Goal: Task Accomplishment & Management: Manage account settings

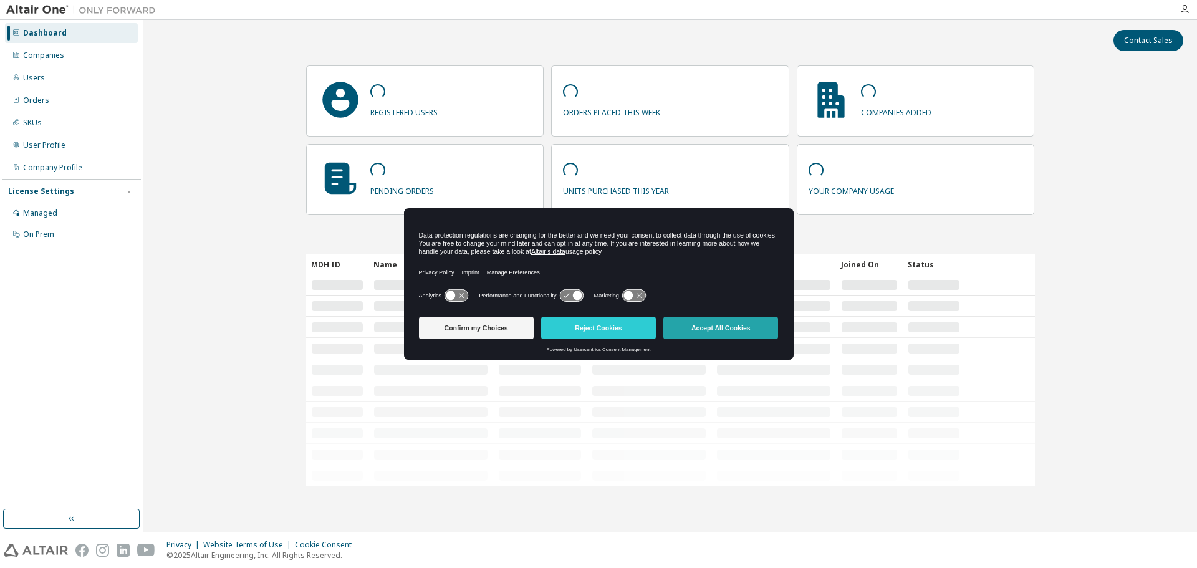
click at [704, 327] on button "Accept All Cookies" at bounding box center [720, 328] width 115 height 22
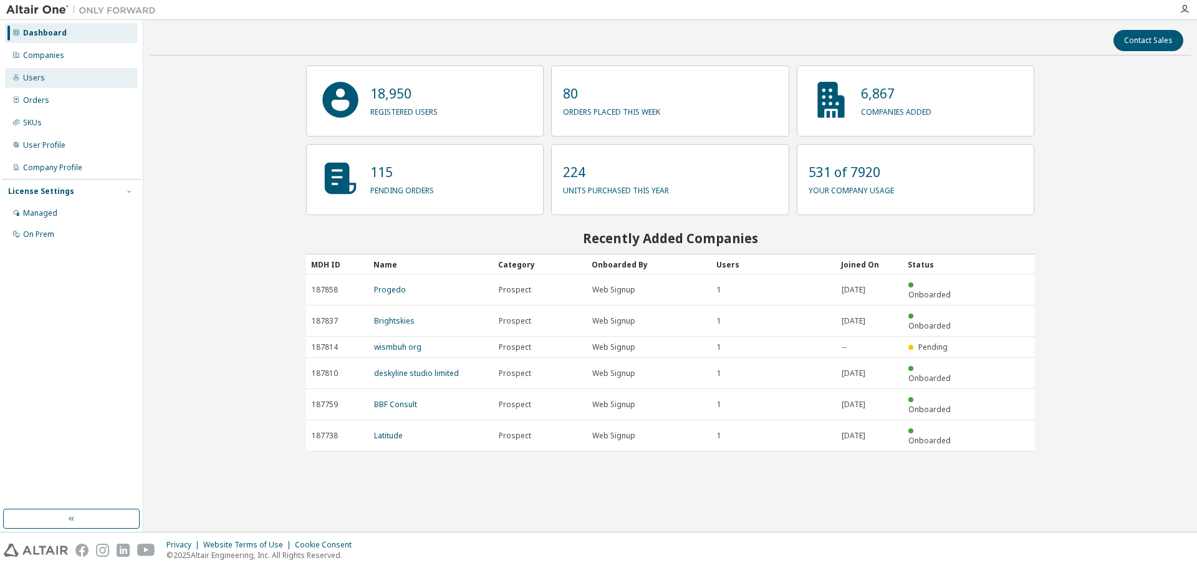
click at [31, 77] on div "Users" at bounding box center [34, 78] width 22 height 10
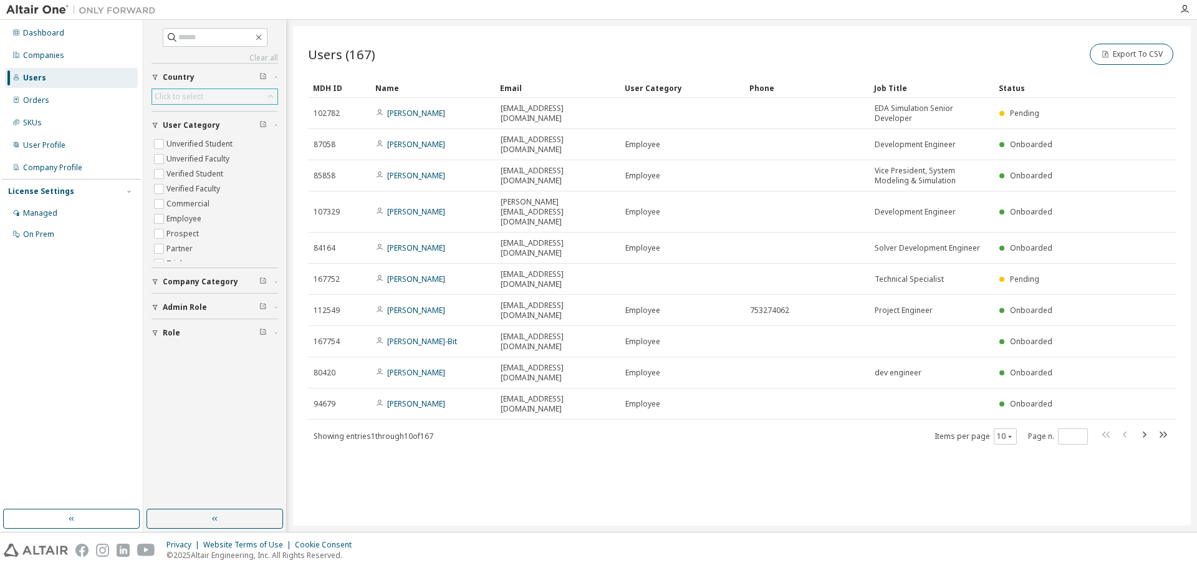
click at [199, 95] on div "Click to select" at bounding box center [179, 97] width 49 height 10
click at [221, 95] on div "Click to select" at bounding box center [214, 96] width 125 height 15
click at [199, 113] on input "text" at bounding box center [214, 114] width 93 height 12
type input "**"
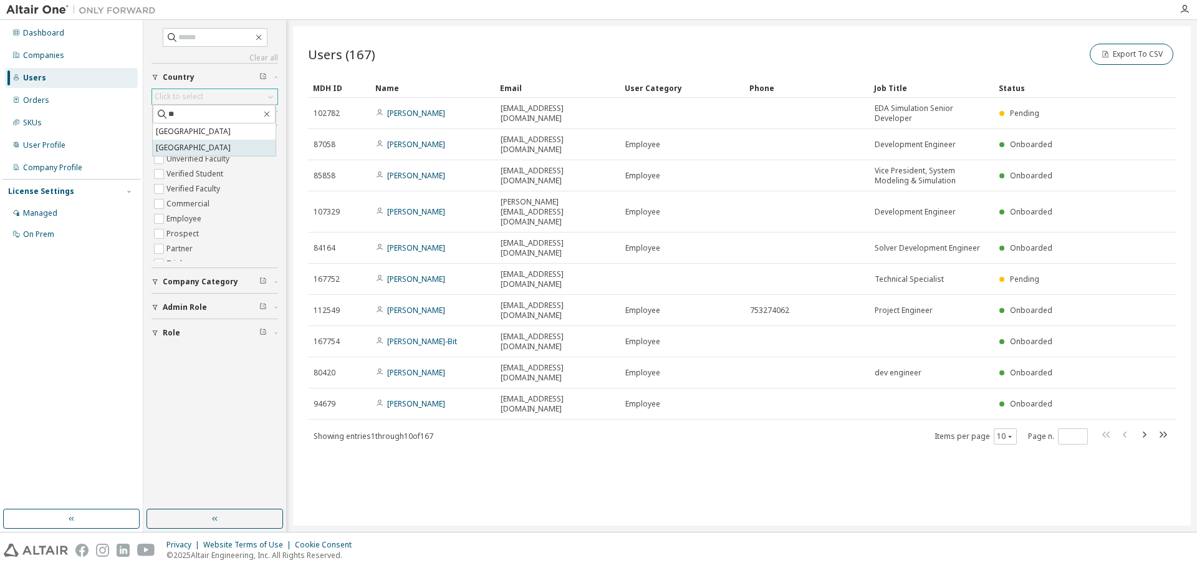
click at [166, 145] on li "[GEOGRAPHIC_DATA]" at bounding box center [214, 148] width 123 height 16
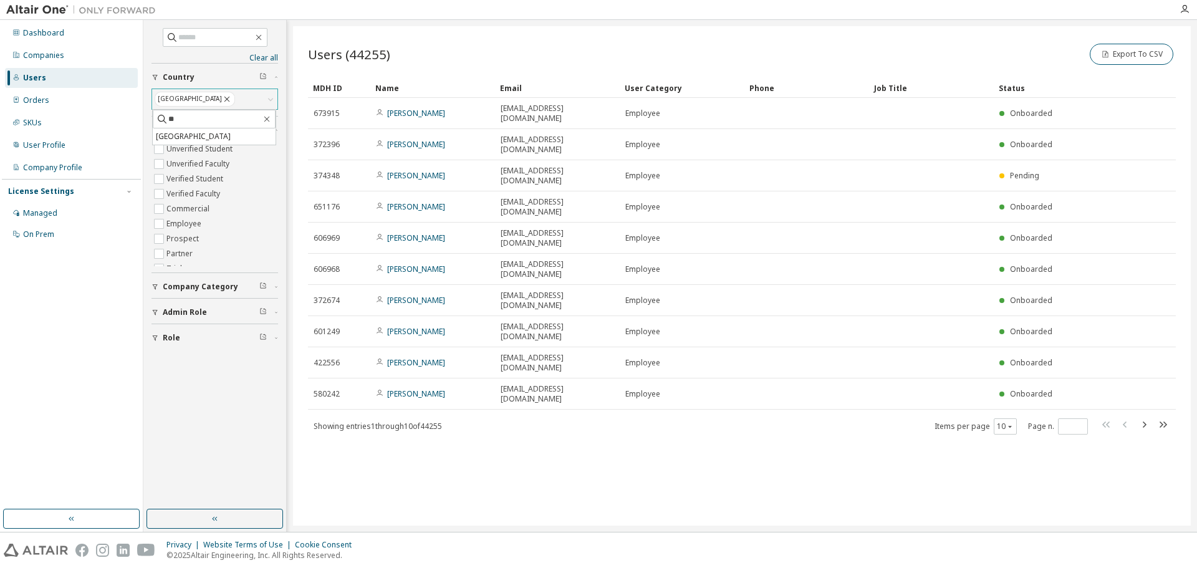
click at [640, 477] on div "Users (44255) Export To CSV Clear Load Save Save As Field Operator Value Select…" at bounding box center [742, 275] width 898 height 499
click at [178, 209] on label "Commercial" at bounding box center [189, 208] width 46 height 15
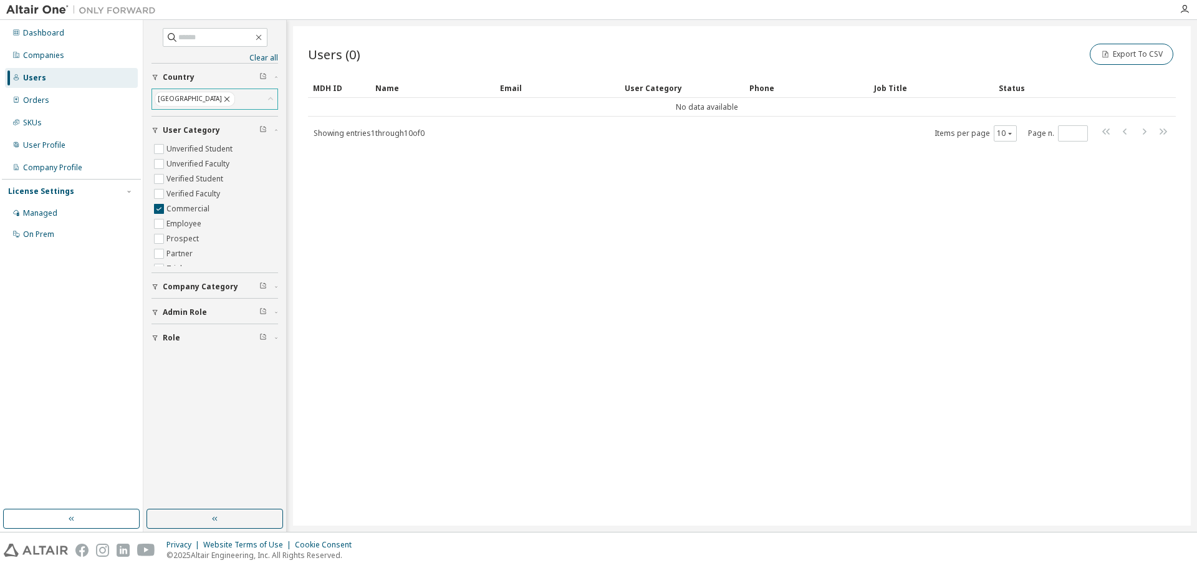
click at [222, 100] on icon at bounding box center [227, 98] width 10 height 11
click at [700, 239] on div "Users (0) Export To CSV Clear Load Save Save As Field Operator Value Select fil…" at bounding box center [742, 275] width 898 height 499
click at [39, 59] on div "Companies" at bounding box center [43, 55] width 41 height 10
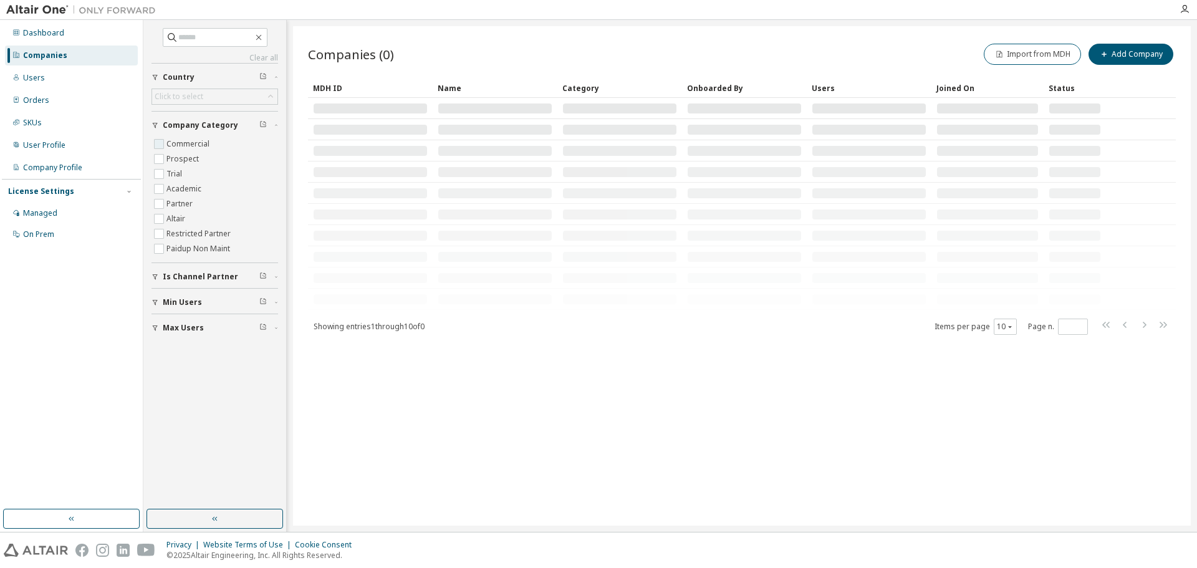
click at [181, 145] on label "Commercial" at bounding box center [189, 144] width 46 height 15
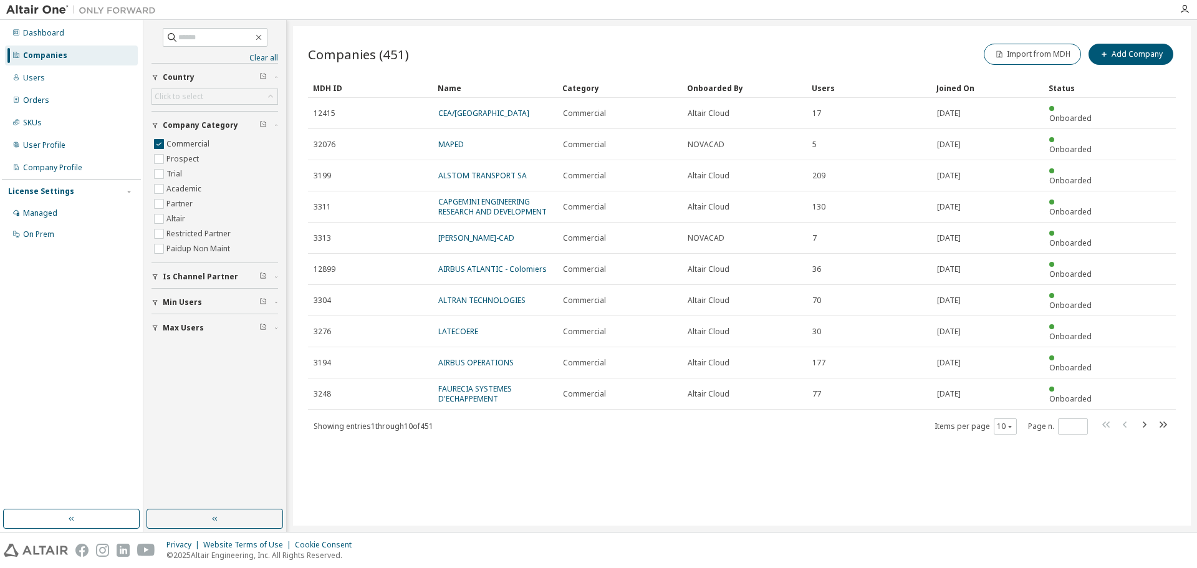
click at [954, 92] on div "Joined On" at bounding box center [987, 88] width 102 height 20
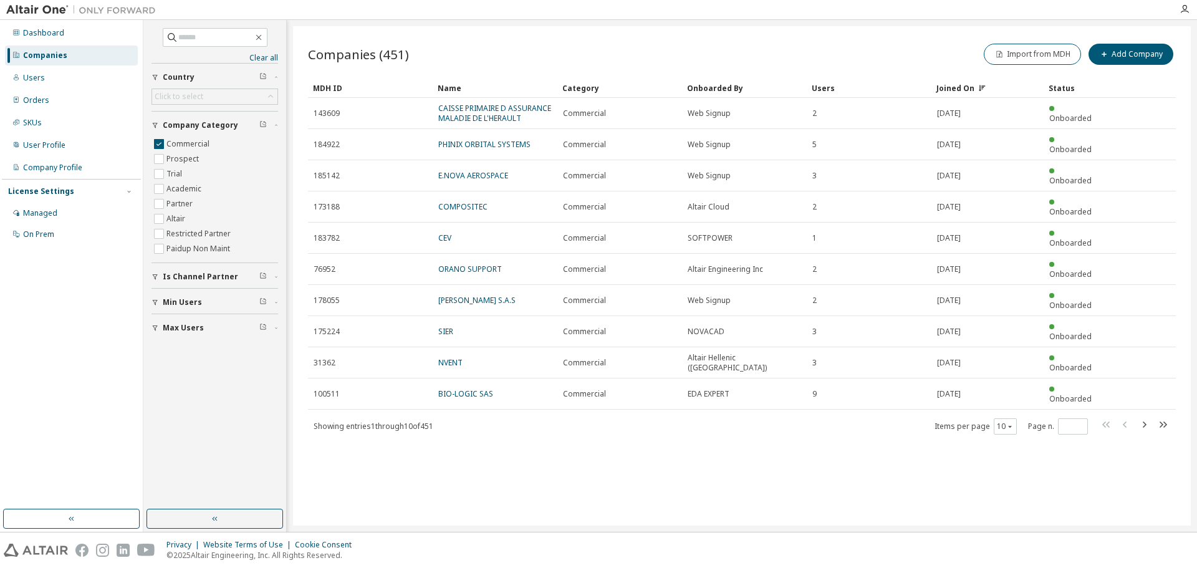
drag, startPoint x: 461, startPoint y: 226, endPoint x: 406, endPoint y: 394, distance: 176.2
click at [395, 408] on div "Companies (451) Import from MDH Add Company Clear Load Save Save As Field Opera…" at bounding box center [742, 275] width 898 height 499
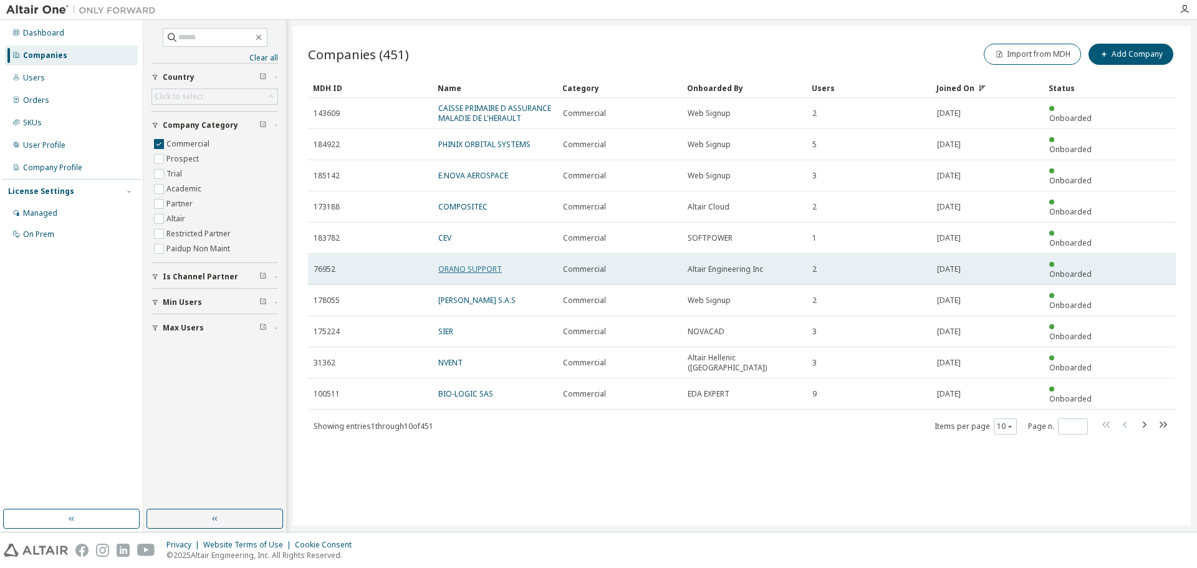
click at [459, 264] on link "ORANO SUPPORT" at bounding box center [470, 269] width 64 height 11
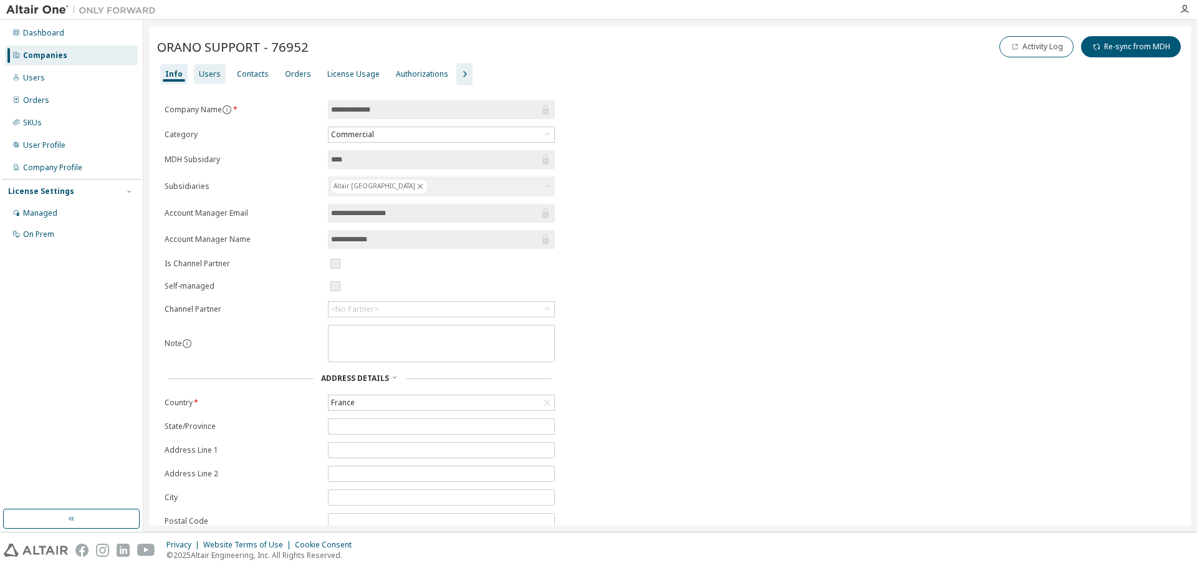
click at [204, 77] on div "Users" at bounding box center [210, 74] width 22 height 10
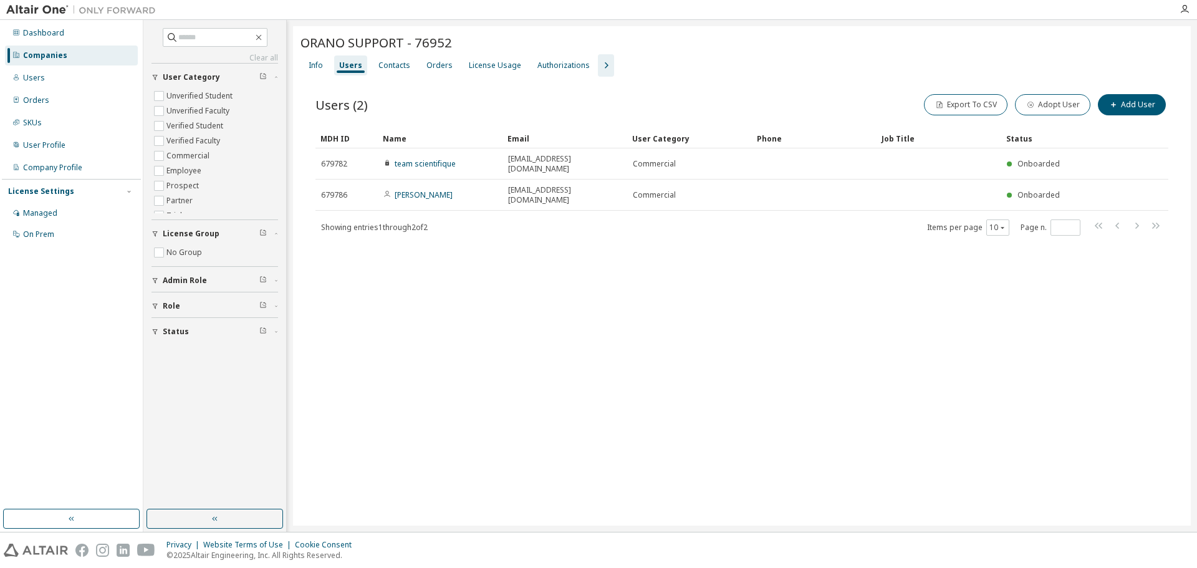
drag, startPoint x: 477, startPoint y: 377, endPoint x: 483, endPoint y: 372, distance: 8.0
click at [478, 377] on div "ORANO SUPPORT - 76952 Clear Load Save Save As Field Operator Value Select filte…" at bounding box center [742, 275] width 898 height 499
click at [398, 67] on div "Contacts" at bounding box center [394, 65] width 32 height 10
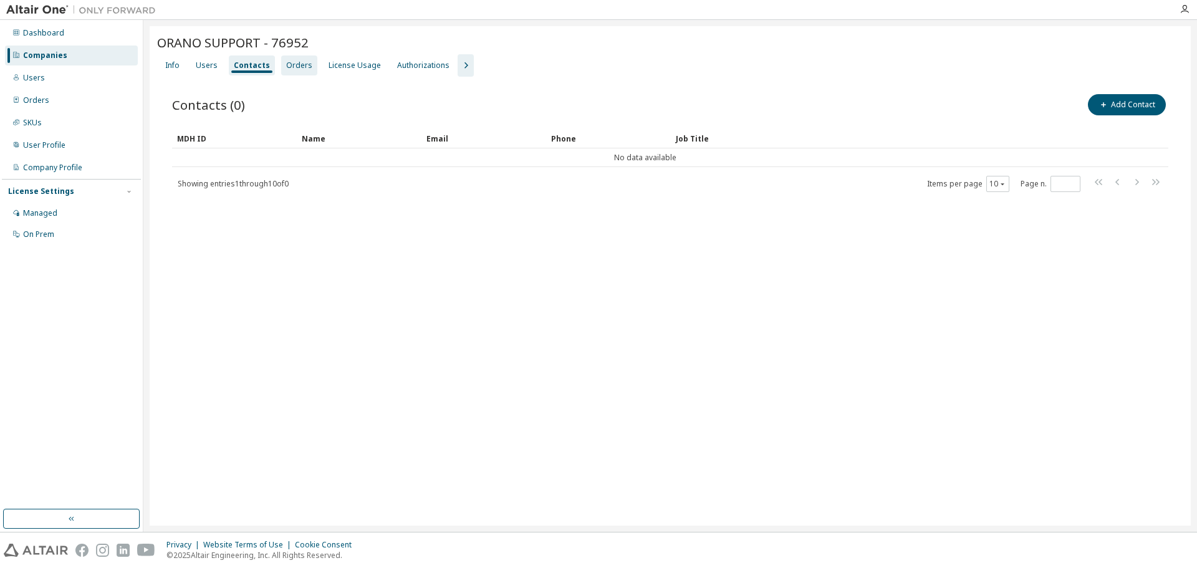
click at [298, 65] on div "Orders" at bounding box center [299, 65] width 26 height 10
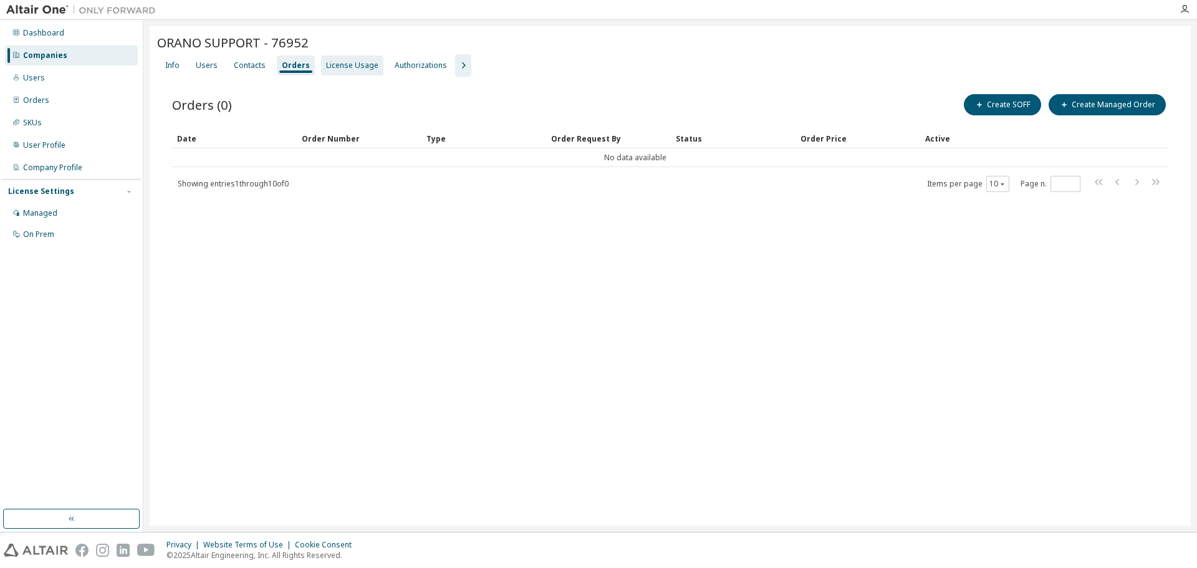
click at [337, 63] on div "License Usage" at bounding box center [352, 65] width 52 height 10
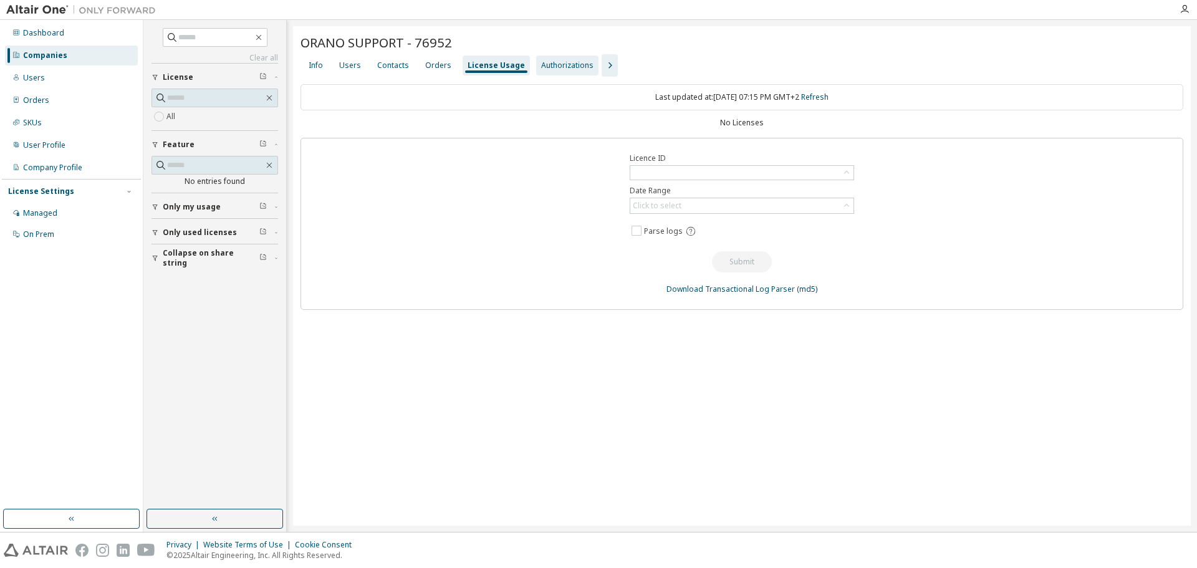
click at [571, 66] on div "Authorizations" at bounding box center [567, 65] width 52 height 10
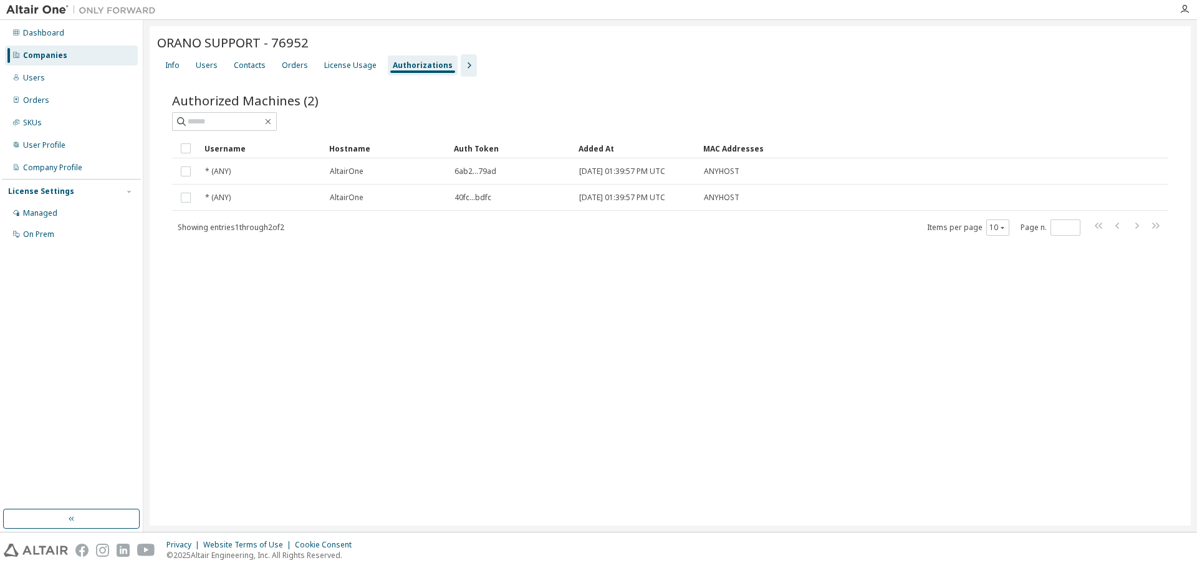
click at [37, 52] on div "Companies" at bounding box center [45, 55] width 44 height 10
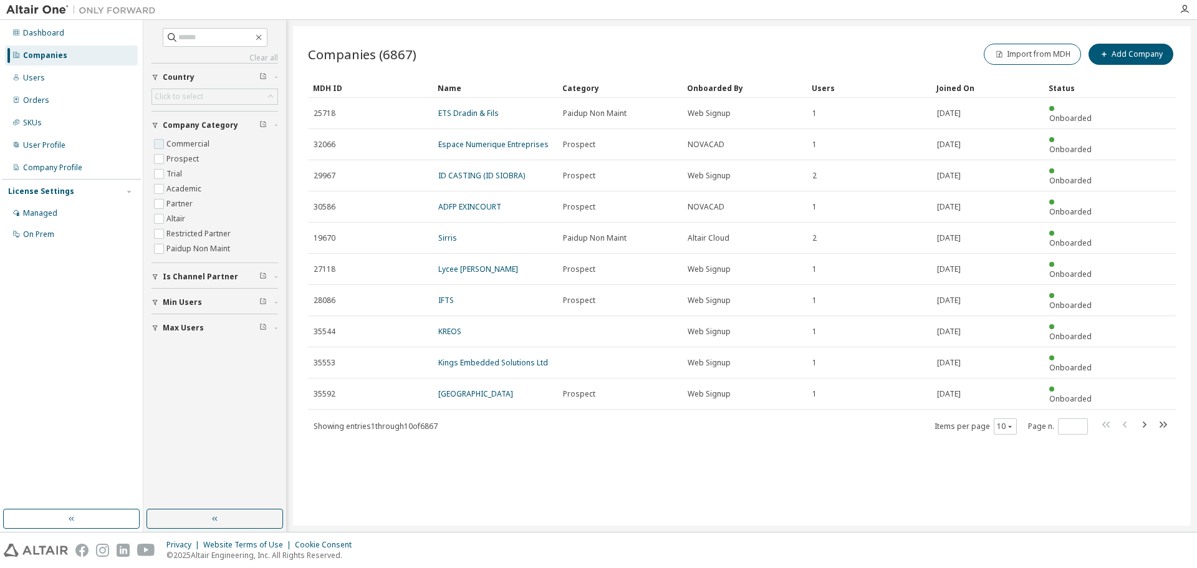
click at [196, 142] on label "Commercial" at bounding box center [189, 144] width 46 height 15
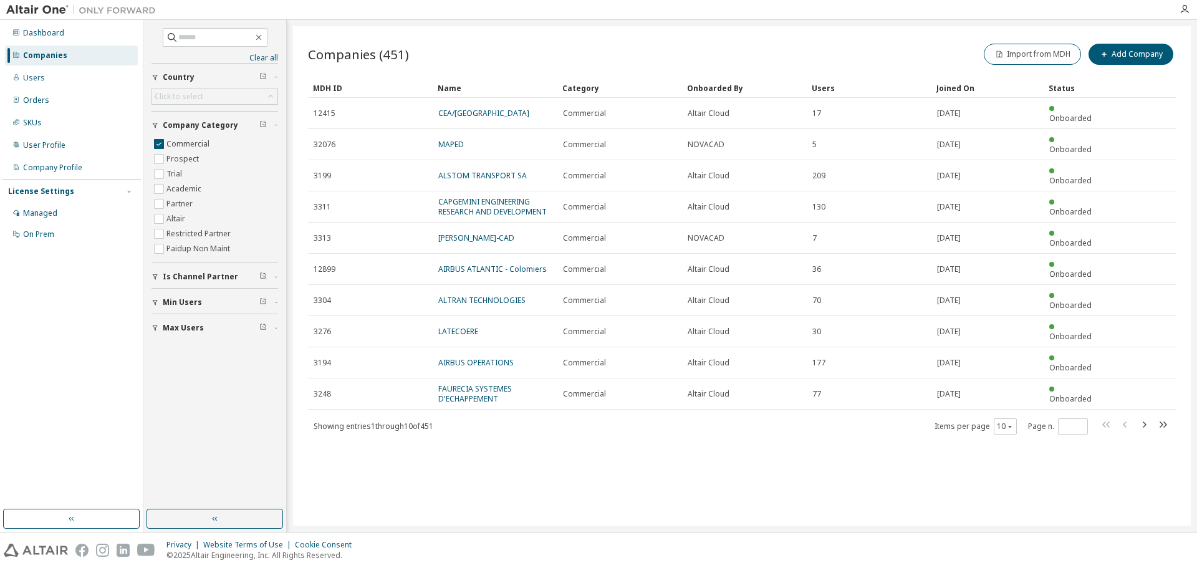
click at [952, 87] on div "Joined On" at bounding box center [987, 88] width 102 height 20
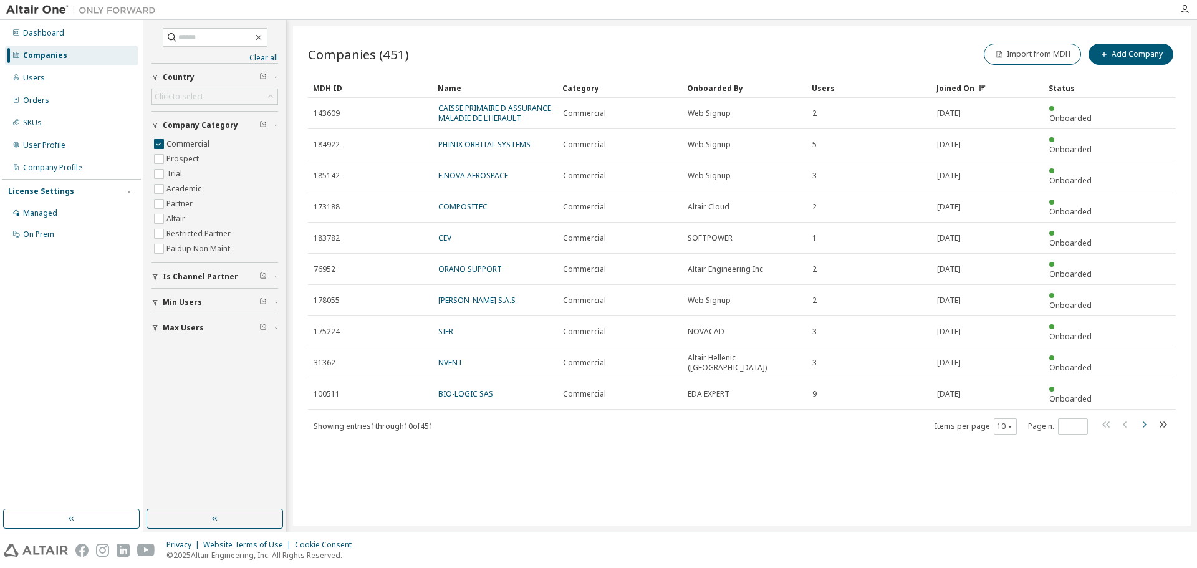
click at [1142, 417] on icon "button" at bounding box center [1143, 424] width 15 height 15
type input "*"
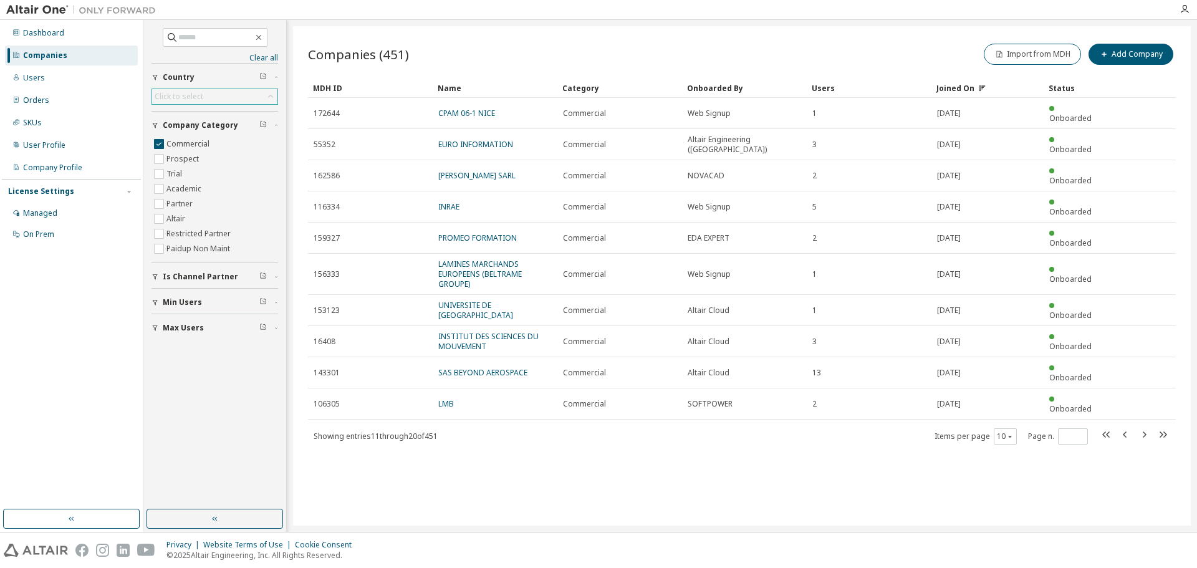
click at [194, 94] on div "Click to select" at bounding box center [179, 97] width 49 height 10
click at [189, 107] on span at bounding box center [214, 114] width 123 height 19
click at [187, 112] on input "text" at bounding box center [214, 114] width 93 height 12
type input "*"
type input "***"
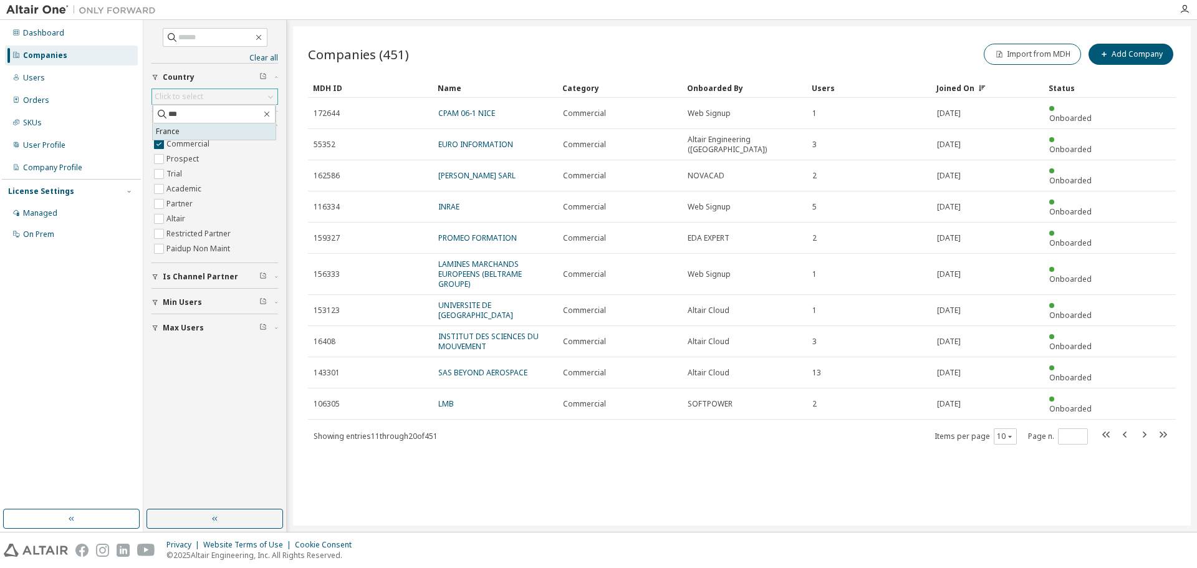
click at [163, 133] on li "France" at bounding box center [214, 131] width 123 height 16
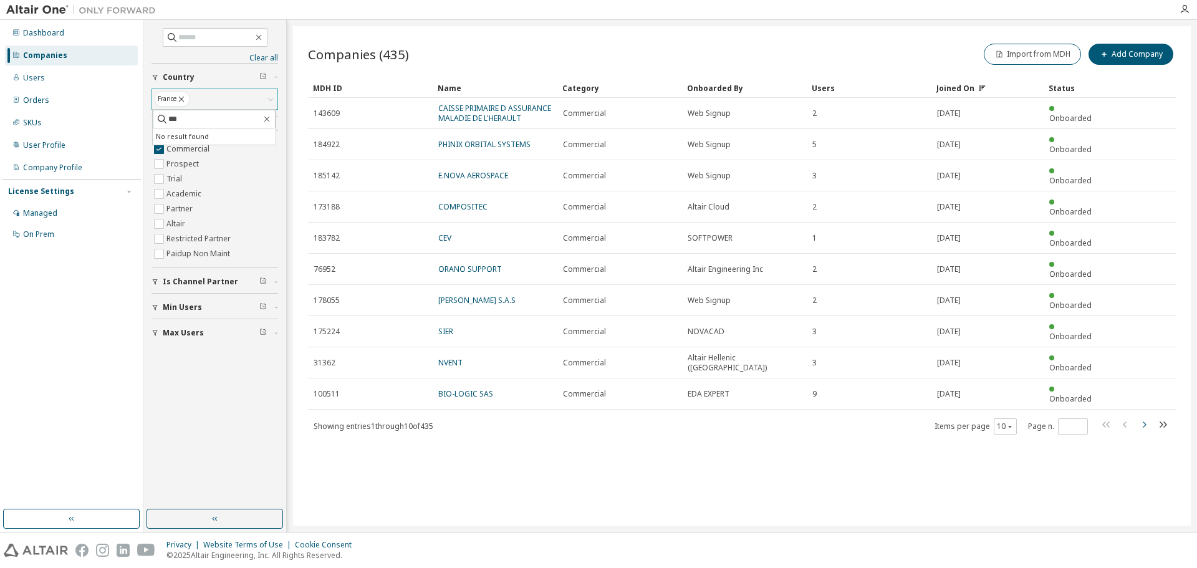
click at [1143, 417] on icon "button" at bounding box center [1143, 424] width 15 height 15
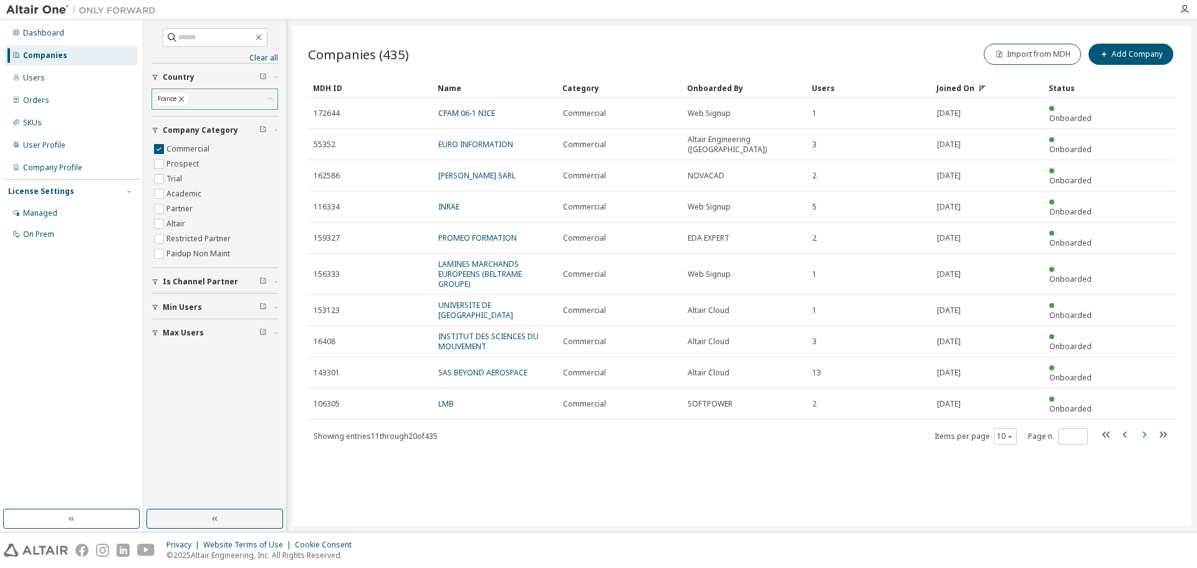
click at [1143, 388] on tr "106305 LMB Commercial SOFTPOWER 2 [DATE] Onboarded" at bounding box center [742, 403] width 868 height 31
click at [1143, 431] on icon "button" at bounding box center [1144, 434] width 4 height 6
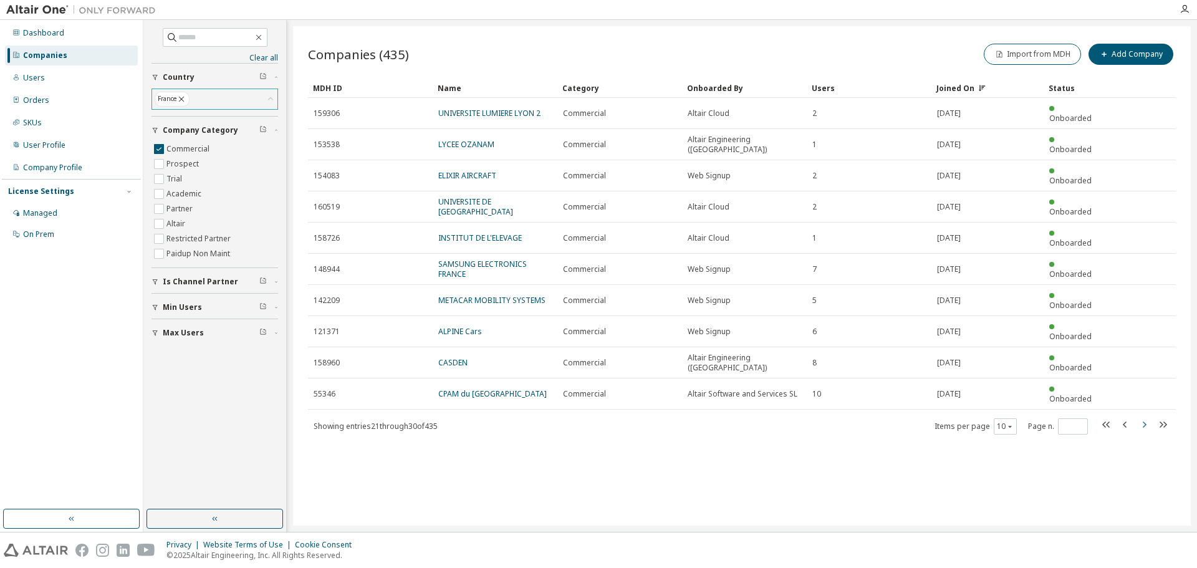
click at [1143, 417] on icon "button" at bounding box center [1143, 424] width 15 height 15
type input "*"
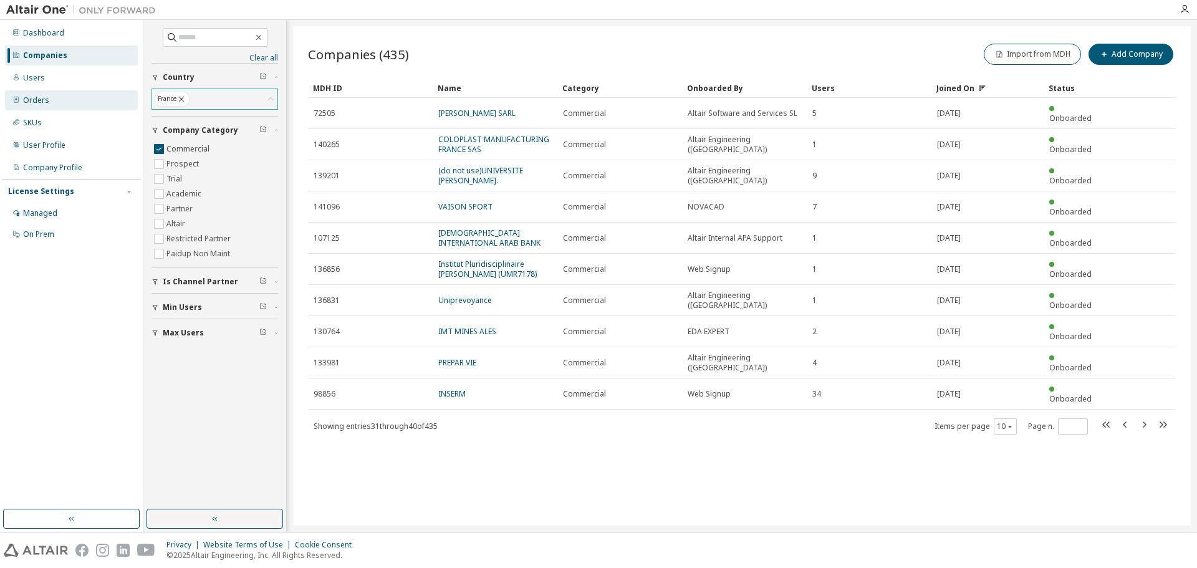
click at [36, 101] on div "Orders" at bounding box center [36, 100] width 26 height 10
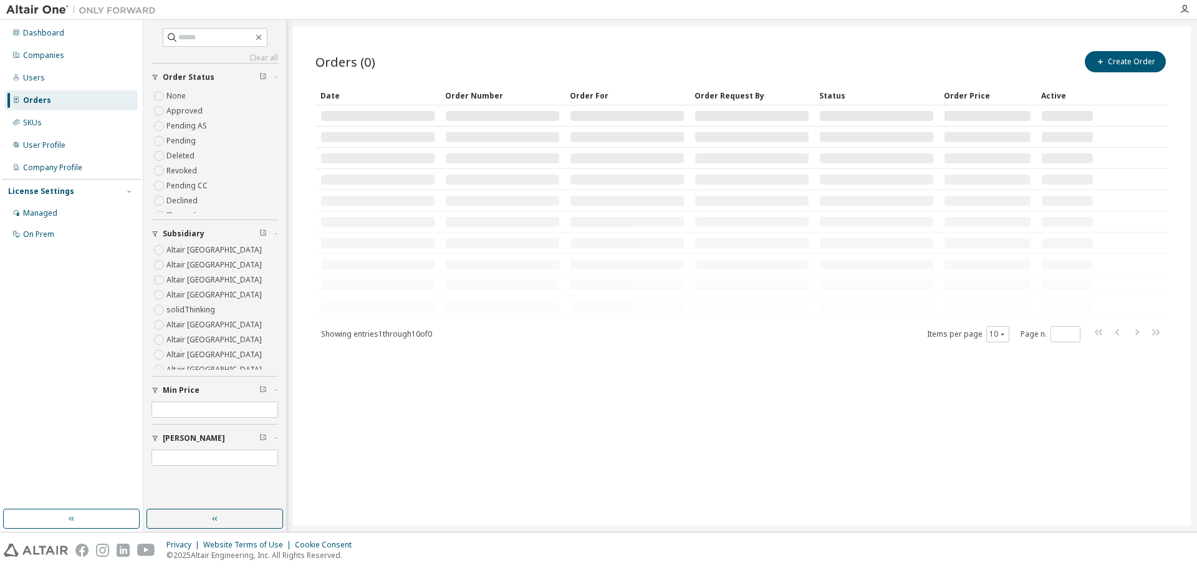
scroll to position [125, 0]
click at [203, 279] on label "Altair [GEOGRAPHIC_DATA]" at bounding box center [215, 277] width 98 height 15
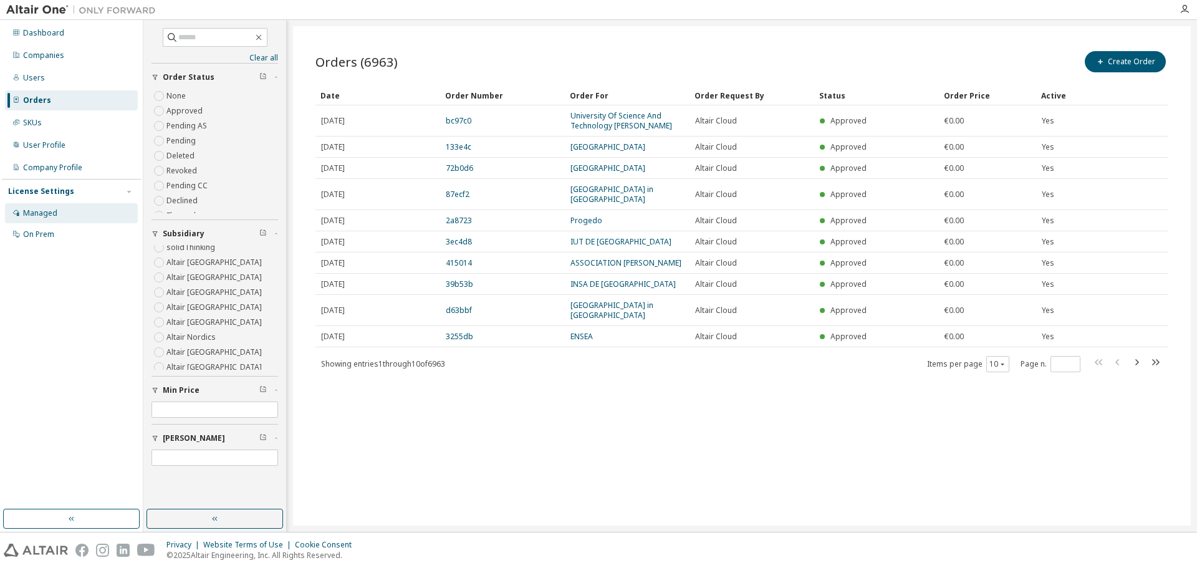
click at [49, 211] on div "Managed" at bounding box center [40, 213] width 34 height 10
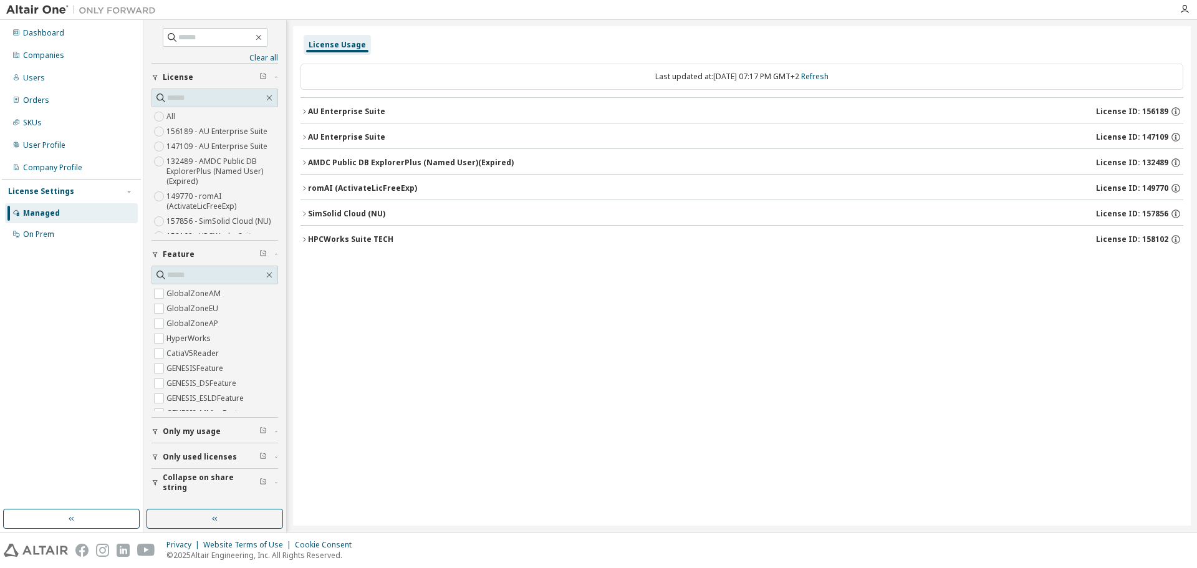
click at [173, 115] on label "All" at bounding box center [171, 116] width 11 height 15
click at [304, 138] on icon "button" at bounding box center [303, 136] width 7 height 7
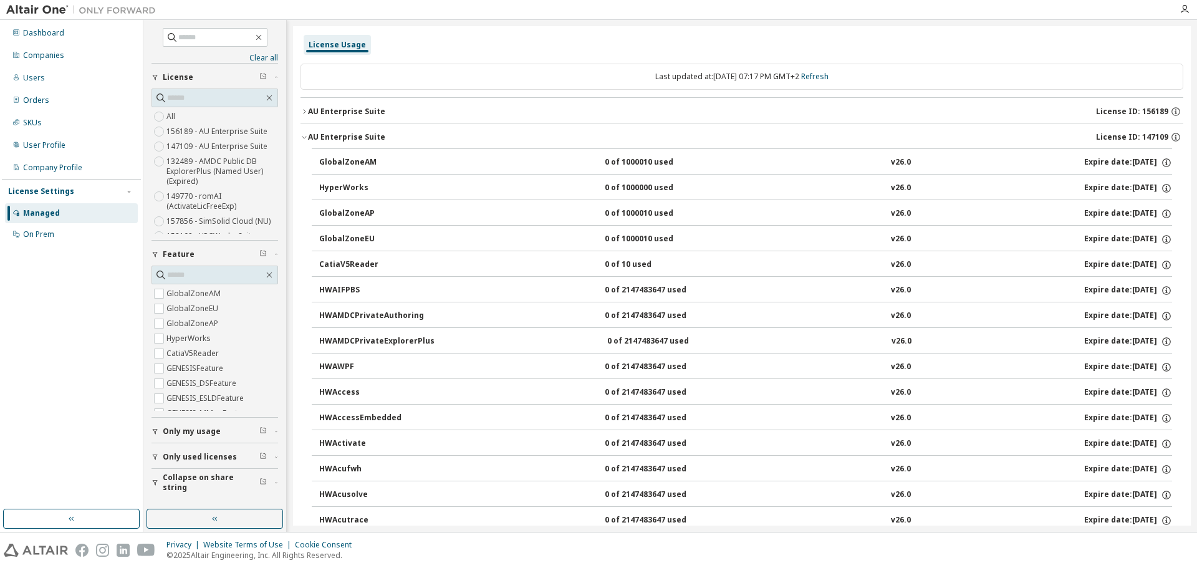
click at [355, 211] on div "GlobalZoneAP" at bounding box center [375, 213] width 112 height 11
click at [37, 232] on div "On Prem" at bounding box center [38, 234] width 31 height 10
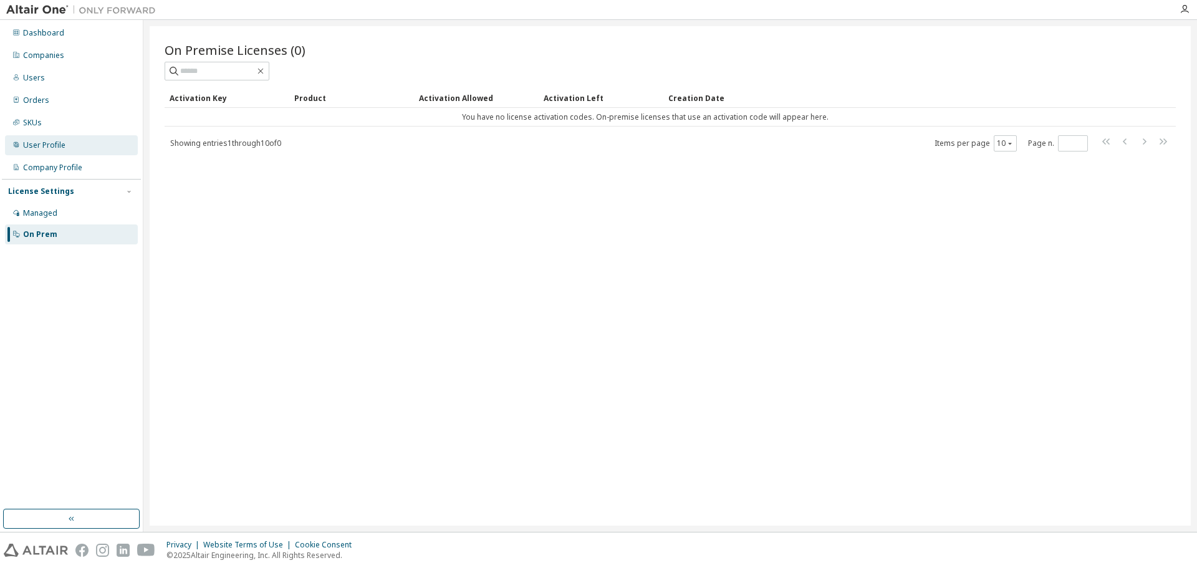
click at [54, 144] on div "User Profile" at bounding box center [44, 145] width 42 height 10
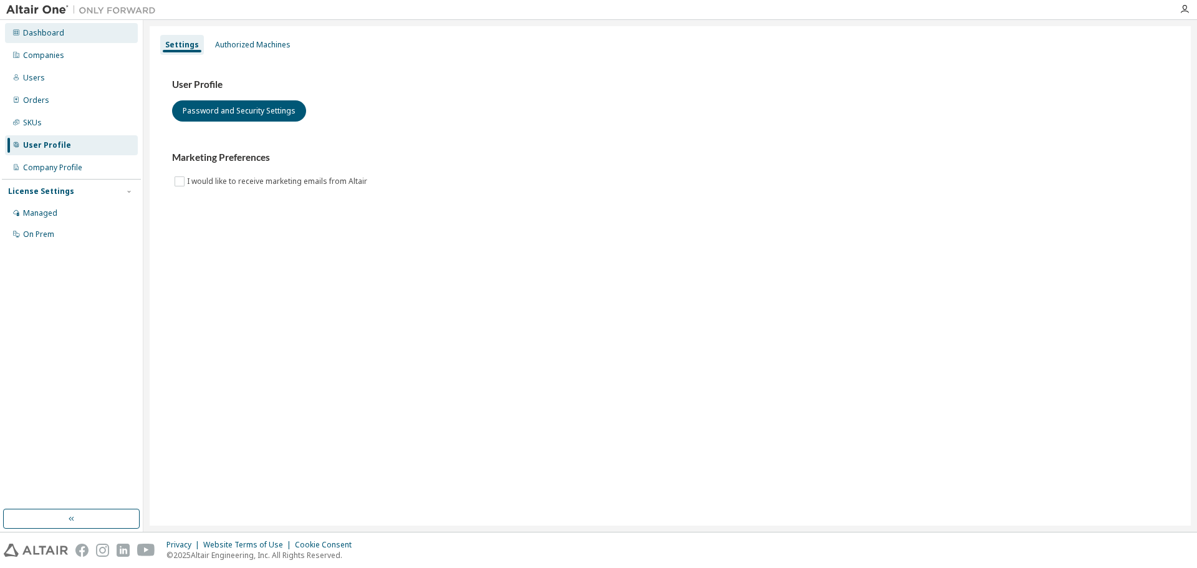
click at [45, 32] on div "Dashboard" at bounding box center [43, 33] width 41 height 10
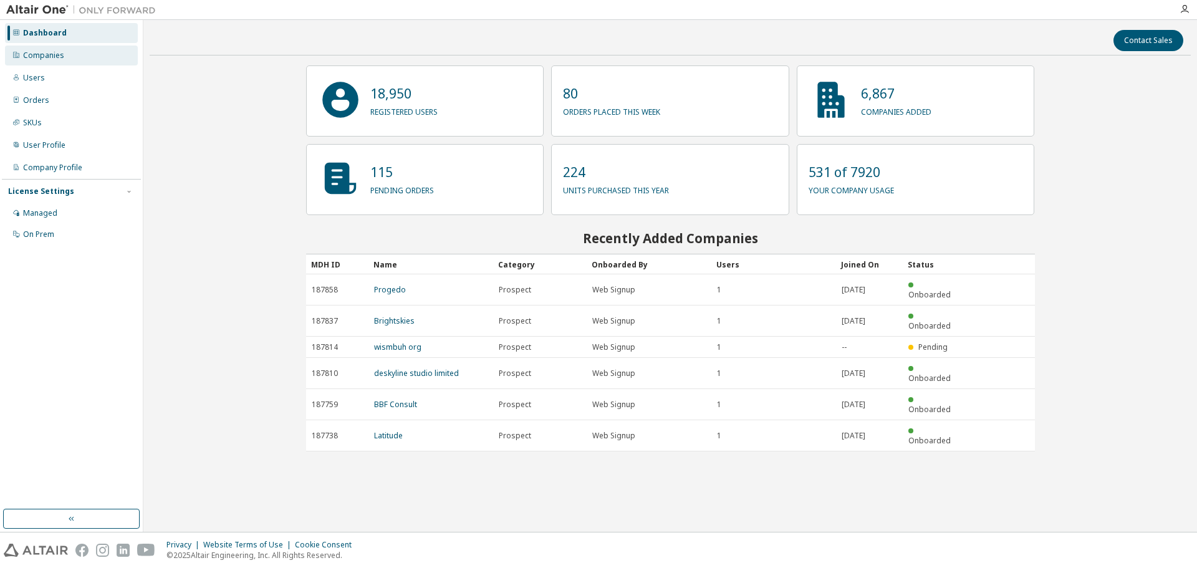
click at [31, 55] on div "Companies" at bounding box center [43, 55] width 41 height 10
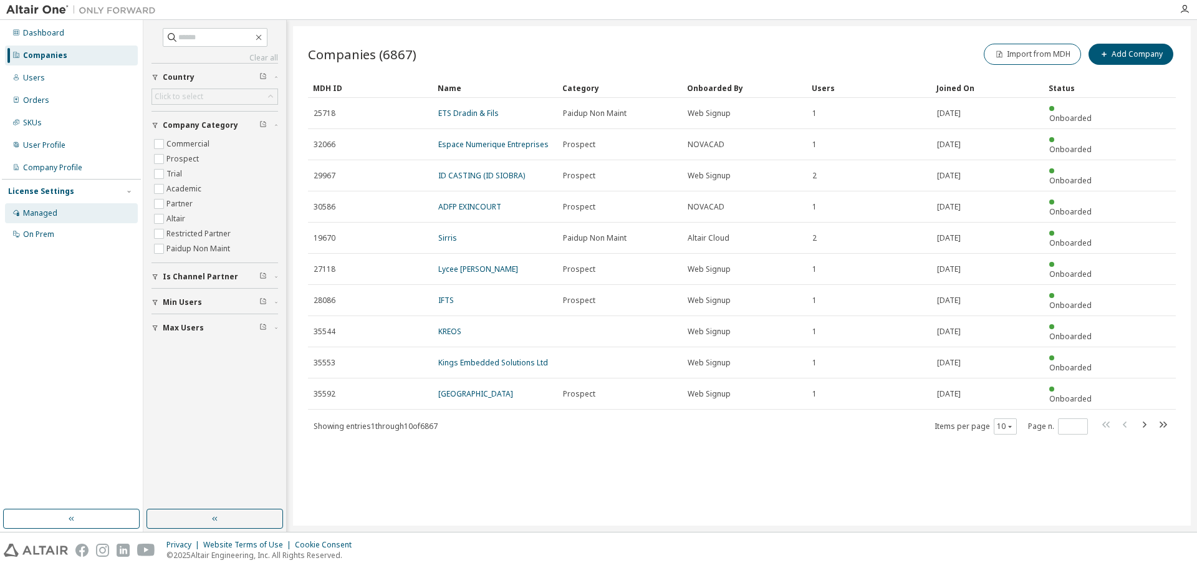
click at [50, 216] on div "Managed" at bounding box center [40, 213] width 34 height 10
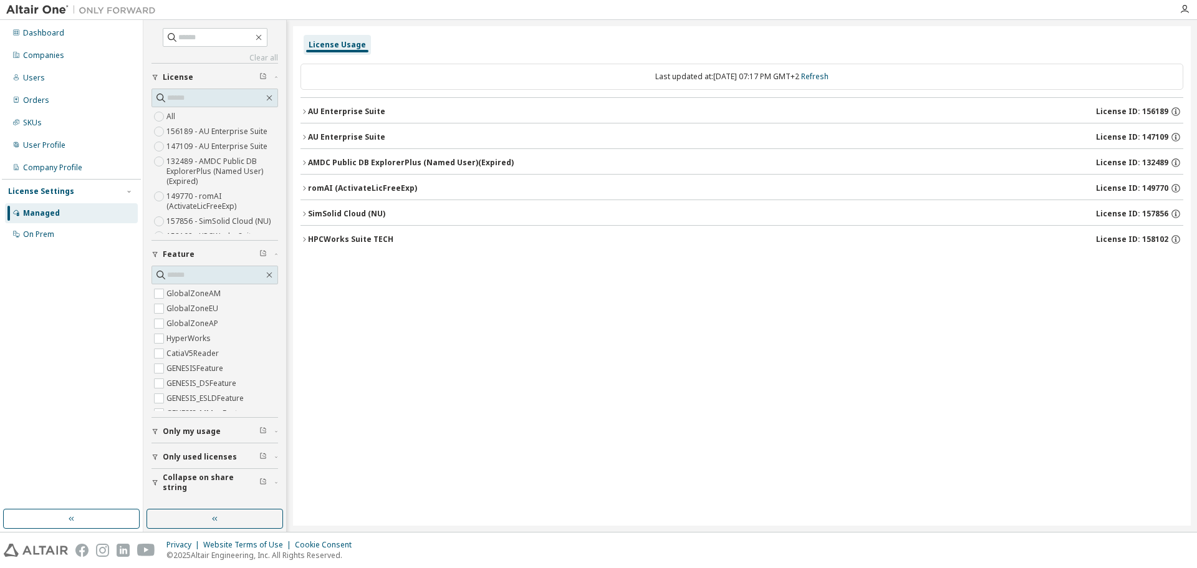
click at [305, 215] on icon "button" at bounding box center [303, 213] width 7 height 7
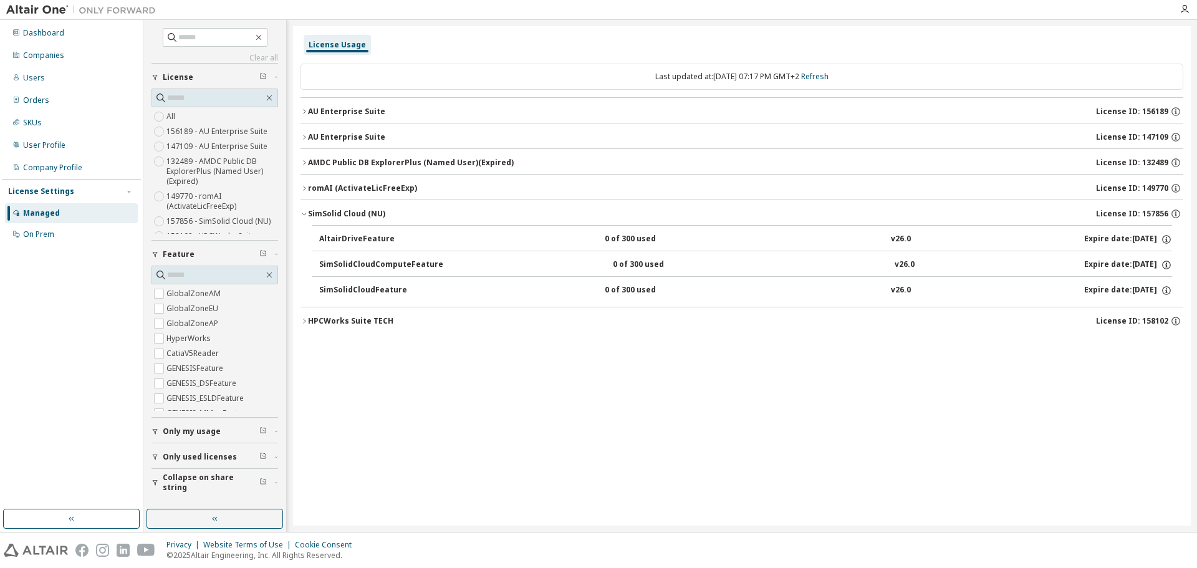
click at [373, 267] on div "SimSolidCloudComputeFeature" at bounding box center [381, 264] width 124 height 11
